Goal: Task Accomplishment & Management: Use online tool/utility

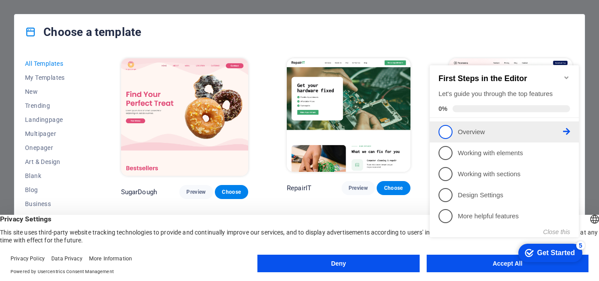
click at [464, 131] on p "Overview - incomplete" at bounding box center [510, 132] width 105 height 9
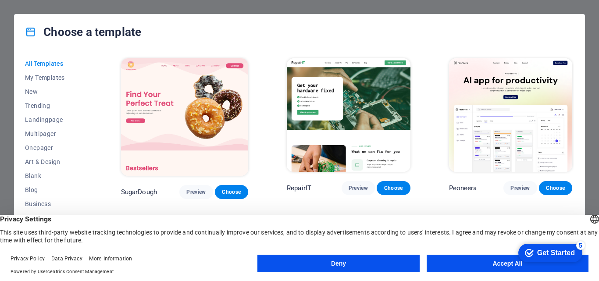
click at [376, 262] on button "Deny" at bounding box center [339, 264] width 162 height 18
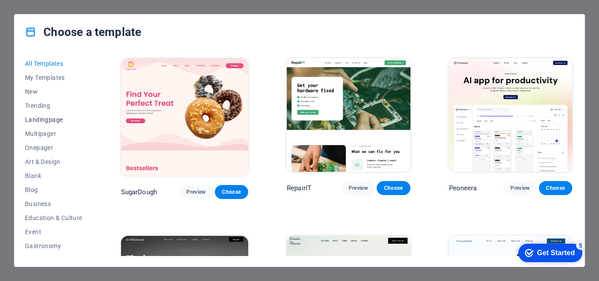
click at [39, 119] on span "Landingpage" at bounding box center [53, 119] width 57 height 7
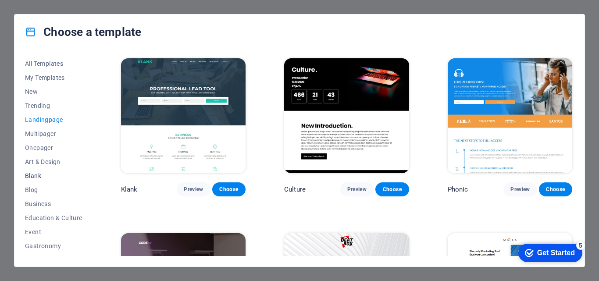
click at [30, 176] on span "Blank" at bounding box center [53, 175] width 57 height 7
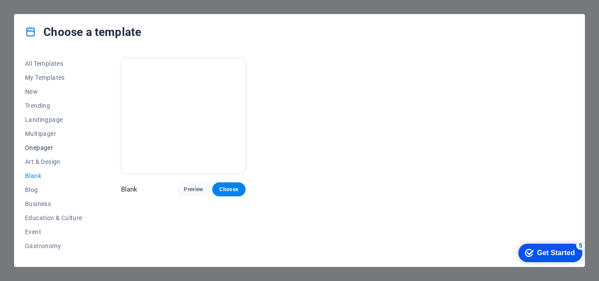
click at [34, 148] on span "Onepager" at bounding box center [53, 147] width 57 height 7
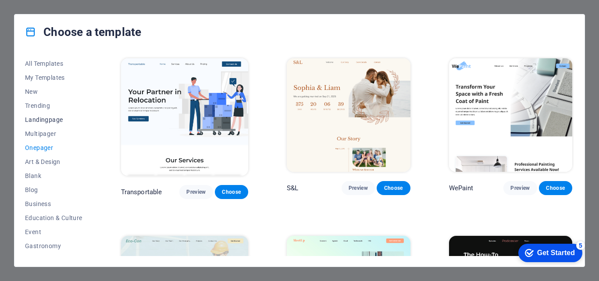
click at [37, 120] on span "Landingpage" at bounding box center [53, 119] width 57 height 7
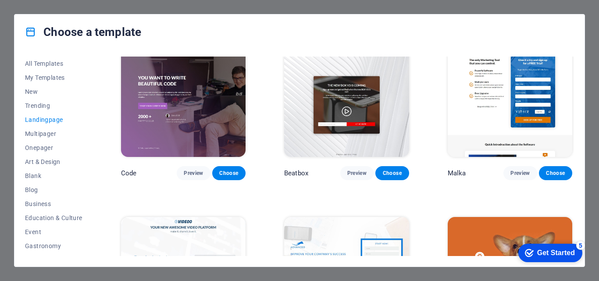
scroll to position [147, 0]
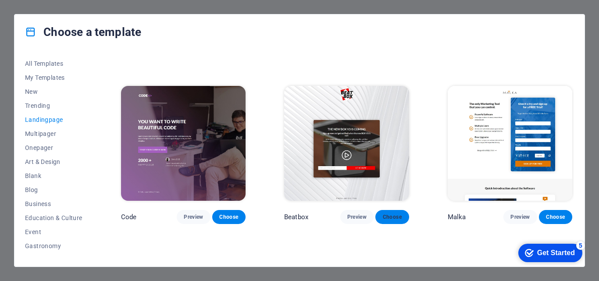
click at [384, 215] on span "Choose" at bounding box center [392, 217] width 19 height 7
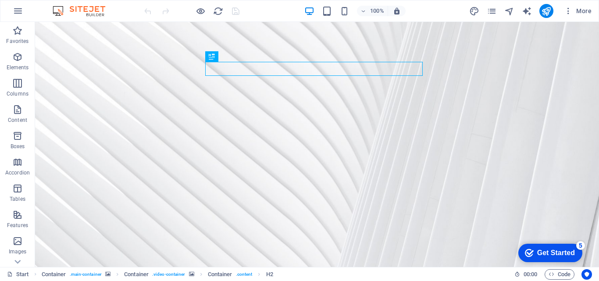
scroll to position [10, 0]
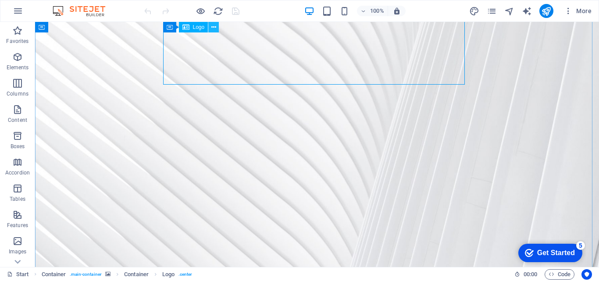
click at [211, 27] on icon at bounding box center [213, 27] width 5 height 9
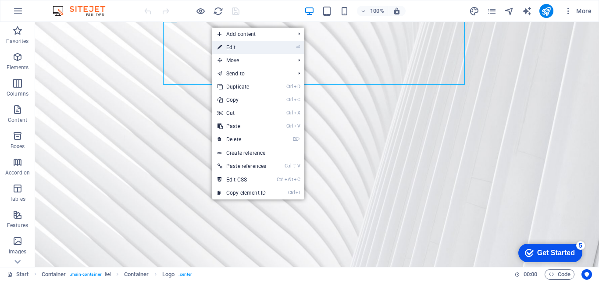
click at [259, 46] on link "⏎ Edit" at bounding box center [241, 47] width 59 height 13
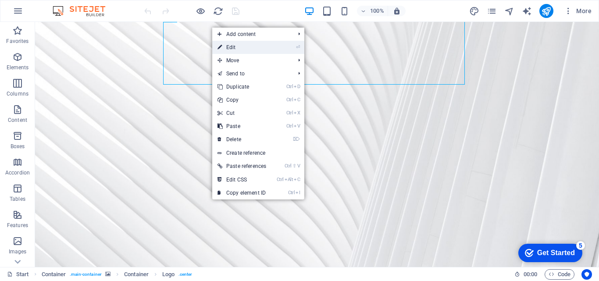
select select "px"
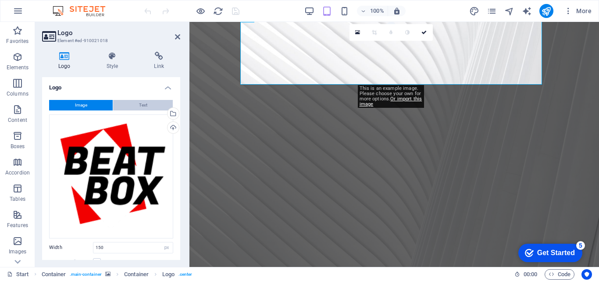
click at [144, 105] on span "Text" at bounding box center [143, 105] width 8 height 11
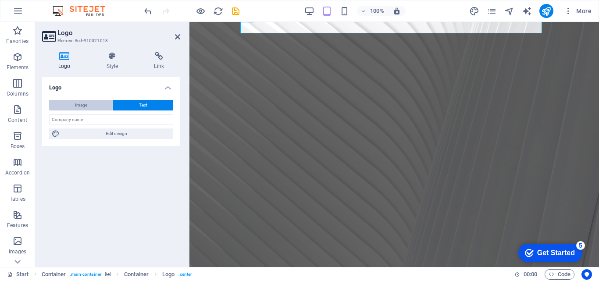
click at [76, 102] on span "Image" at bounding box center [81, 105] width 12 height 11
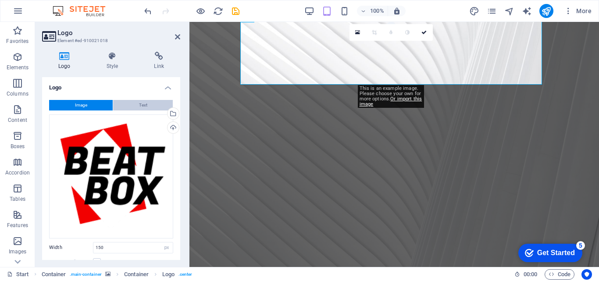
click at [136, 108] on button "Text" at bounding box center [143, 105] width 60 height 11
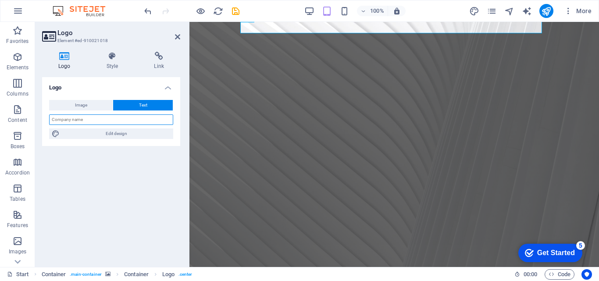
click at [83, 119] on input "text" at bounding box center [111, 119] width 124 height 11
type input "[DOMAIN_NAME][PERSON_NAME]"
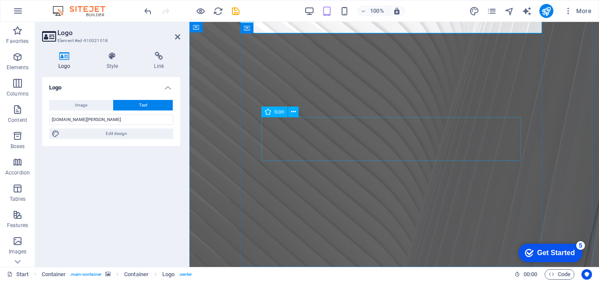
scroll to position [0, 0]
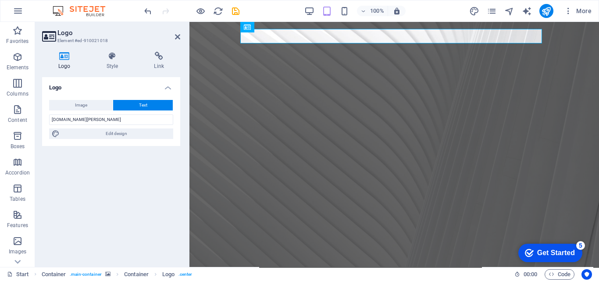
click at [138, 106] on button "Text" at bounding box center [143, 105] width 60 height 11
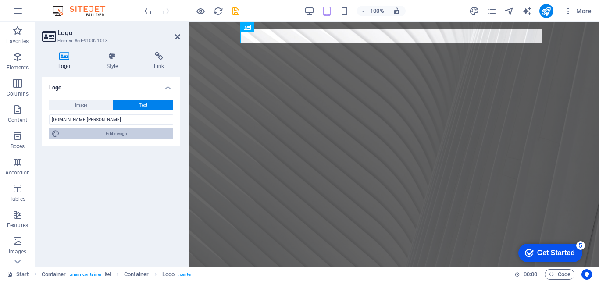
click at [124, 134] on span "Edit design" at bounding box center [116, 134] width 108 height 11
select select "rem"
select select "700"
select select "px"
select select "rem"
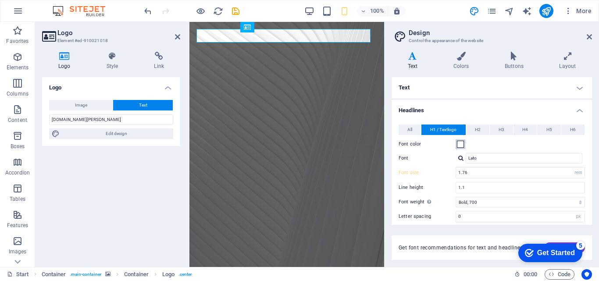
click at [461, 144] on span at bounding box center [460, 144] width 7 height 7
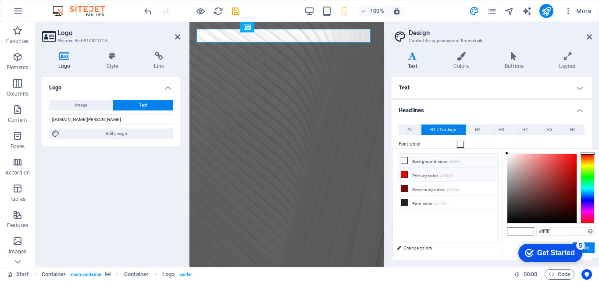
click at [432, 177] on li "Primary color #f20000" at bounding box center [447, 175] width 101 height 14
click at [587, 199] on div at bounding box center [588, 189] width 14 height 70
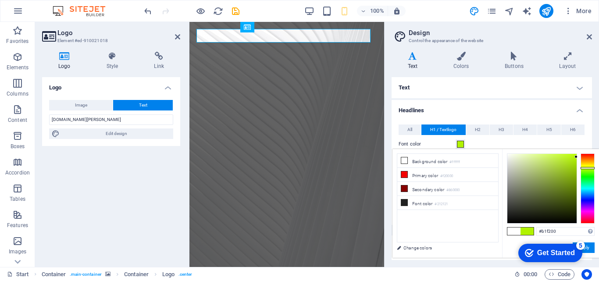
click at [590, 168] on div at bounding box center [588, 189] width 14 height 70
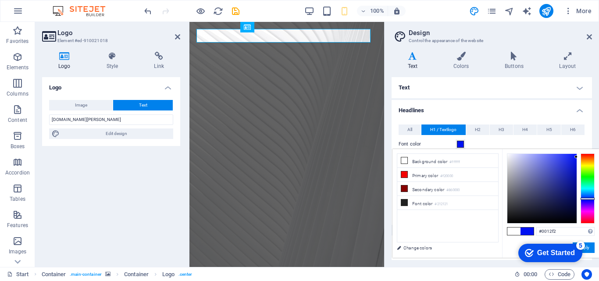
click at [589, 199] on div at bounding box center [588, 189] width 14 height 70
click at [565, 207] on div at bounding box center [542, 188] width 69 height 69
click at [558, 204] on div at bounding box center [542, 188] width 69 height 69
click at [558, 195] on div at bounding box center [542, 188] width 69 height 69
click at [565, 190] on div at bounding box center [542, 188] width 69 height 69
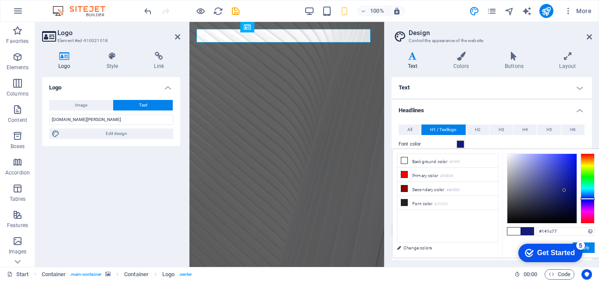
click at [462, 144] on span at bounding box center [460, 144] width 7 height 7
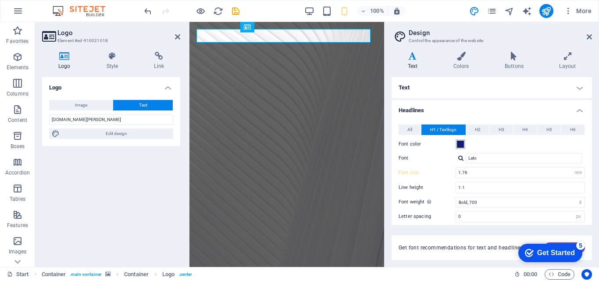
click at [461, 143] on span at bounding box center [460, 144] width 7 height 7
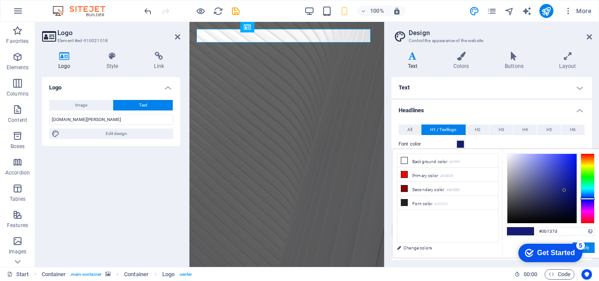
click at [570, 189] on div at bounding box center [542, 188] width 69 height 69
click at [522, 184] on div at bounding box center [542, 188] width 69 height 69
type input "#080f6f"
click at [572, 193] on div at bounding box center [542, 188] width 69 height 69
click at [551, 251] on div "Get Started" at bounding box center [556, 253] width 38 height 8
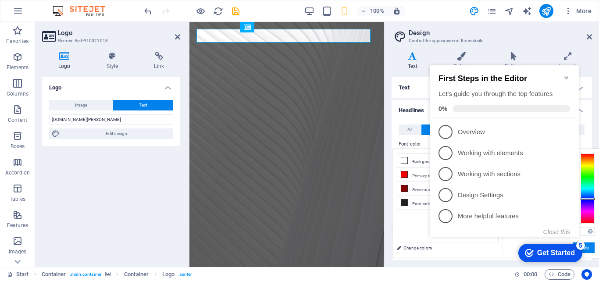
click at [565, 74] on icon "Minimize checklist" at bounding box center [566, 77] width 7 height 7
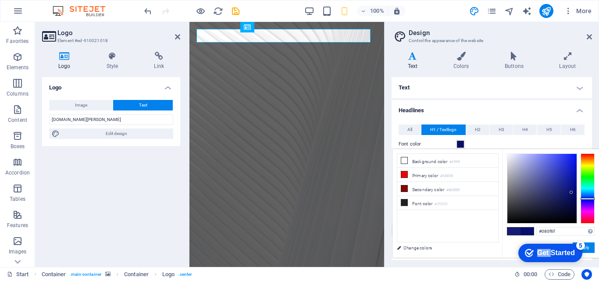
drag, startPoint x: 551, startPoint y: 249, endPoint x: 514, endPoint y: 249, distance: 36.8
click at [514, 249] on div "checkmark Get Started 5 First Steps in the Editor Let's guide you through the t…" at bounding box center [549, 253] width 75 height 26
click at [587, 247] on button "Apply" at bounding box center [584, 248] width 22 height 11
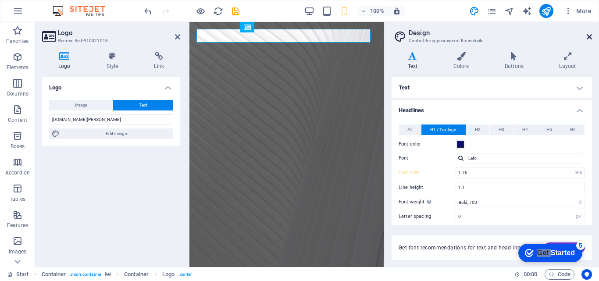
click at [589, 38] on icon at bounding box center [589, 36] width 5 height 7
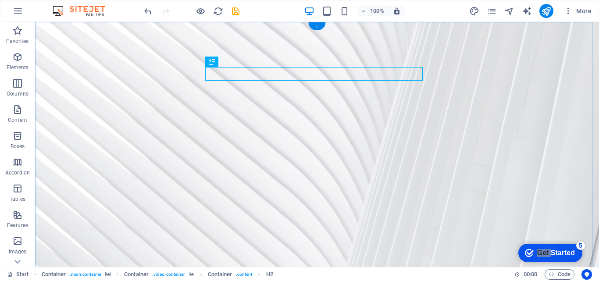
click at [318, 26] on div "+" at bounding box center [316, 26] width 17 height 8
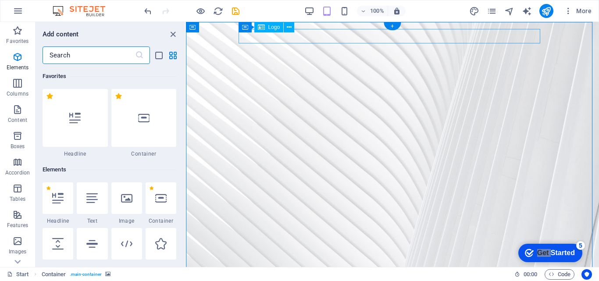
scroll to position [1535, 0]
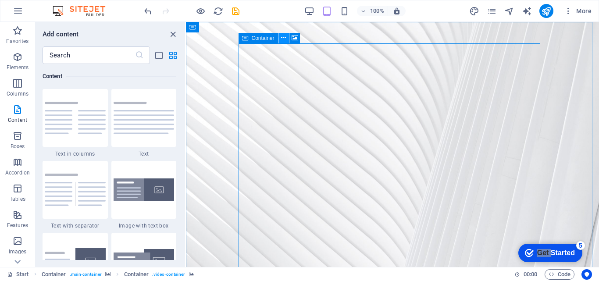
click at [285, 38] on icon at bounding box center [283, 37] width 5 height 9
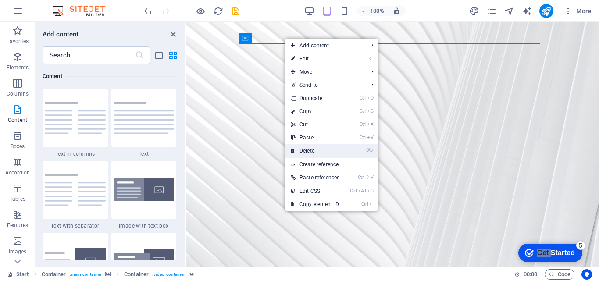
click at [314, 150] on link "⌦ Delete" at bounding box center [315, 150] width 59 height 13
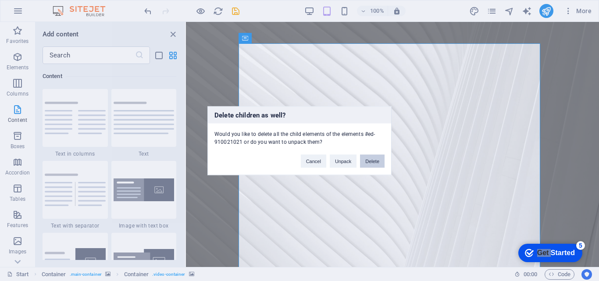
click at [373, 161] on button "Delete" at bounding box center [372, 160] width 25 height 13
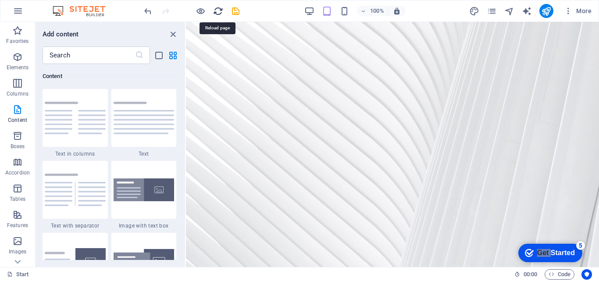
click at [218, 11] on icon "reload" at bounding box center [218, 11] width 10 height 10
click at [235, 12] on icon "save" at bounding box center [236, 11] width 10 height 10
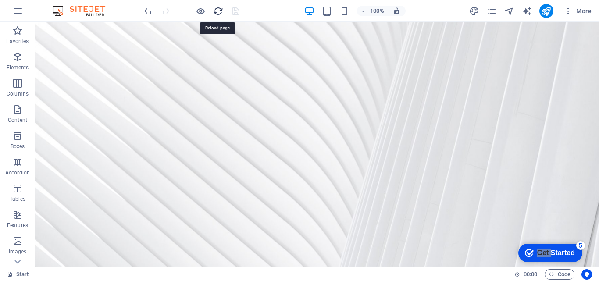
click at [217, 12] on icon "reload" at bounding box center [218, 11] width 10 height 10
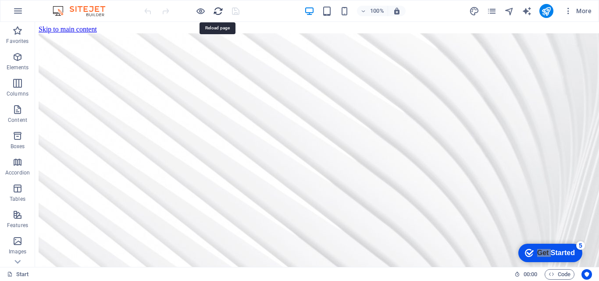
scroll to position [0, 0]
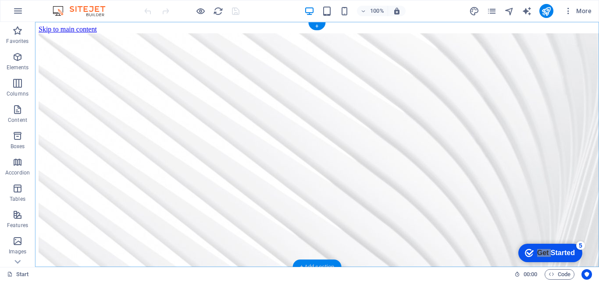
drag, startPoint x: 315, startPoint y: 264, endPoint x: 126, endPoint y: 237, distance: 191.3
click at [315, 264] on div "+ Add section" at bounding box center [317, 267] width 49 height 15
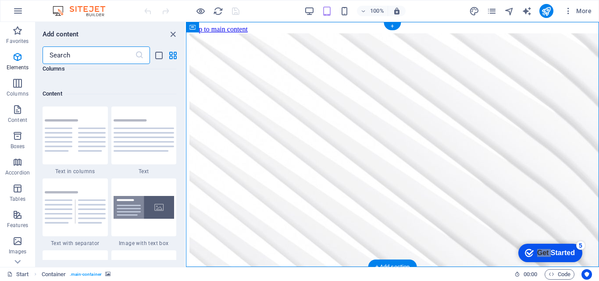
scroll to position [1535, 0]
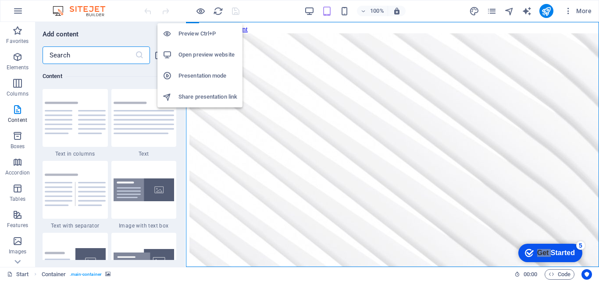
click at [188, 32] on h6 "Preview Ctrl+P" at bounding box center [208, 34] width 59 height 11
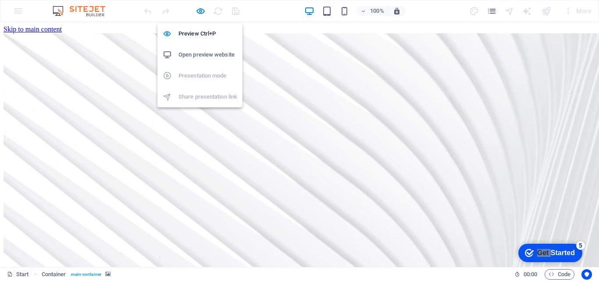
click at [193, 54] on h6 "Open preview website" at bounding box center [208, 55] width 59 height 11
click at [201, 11] on icon "button" at bounding box center [201, 11] width 10 height 10
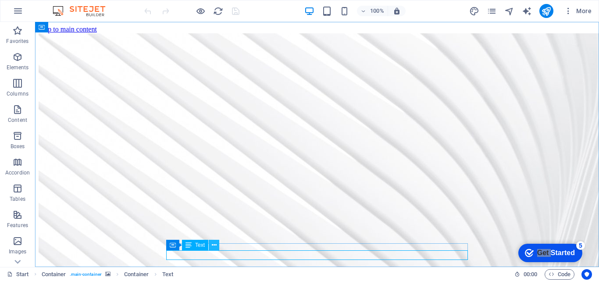
click at [215, 245] on icon at bounding box center [214, 245] width 5 height 9
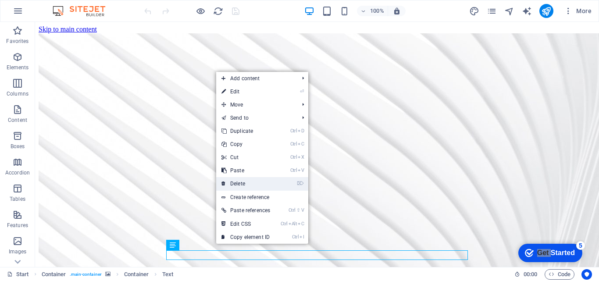
click at [241, 182] on link "⌦ Delete" at bounding box center [245, 183] width 59 height 13
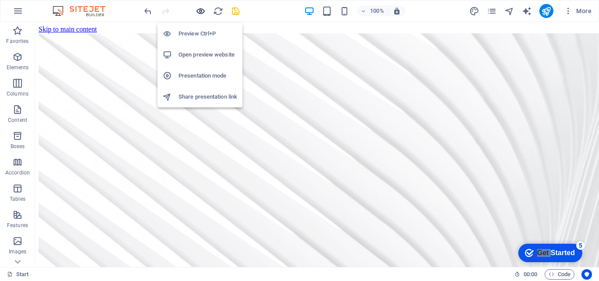
click at [201, 10] on icon "button" at bounding box center [201, 11] width 10 height 10
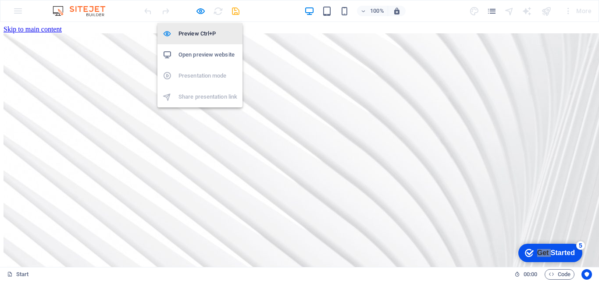
click at [192, 33] on h6 "Preview Ctrl+P" at bounding box center [208, 34] width 59 height 11
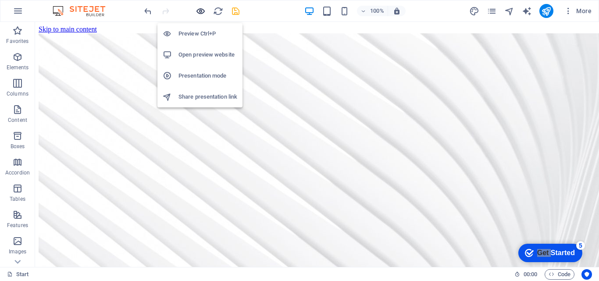
click at [200, 13] on icon "button" at bounding box center [201, 11] width 10 height 10
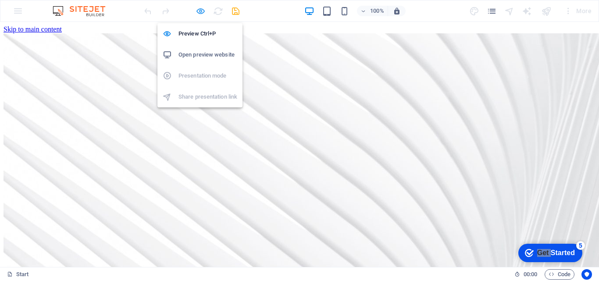
click at [198, 13] on icon "button" at bounding box center [201, 11] width 10 height 10
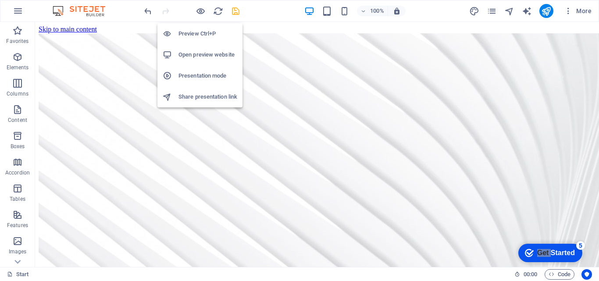
click at [207, 56] on h6 "Open preview website" at bounding box center [208, 55] width 59 height 11
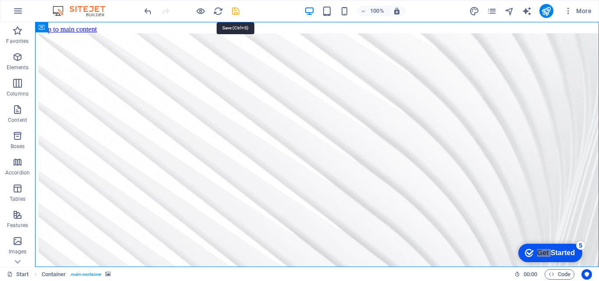
click at [237, 10] on icon "save" at bounding box center [236, 11] width 10 height 10
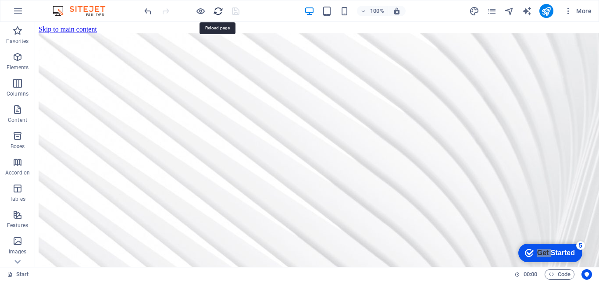
click at [216, 9] on icon "reload" at bounding box center [218, 11] width 10 height 10
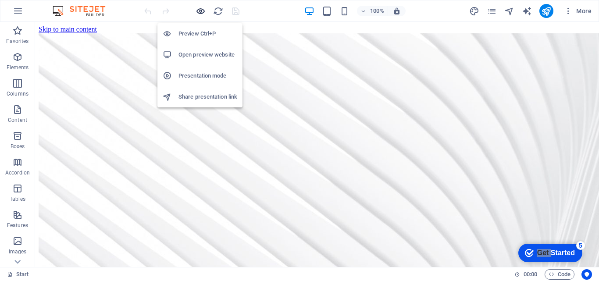
click at [198, 8] on icon "button" at bounding box center [201, 11] width 10 height 10
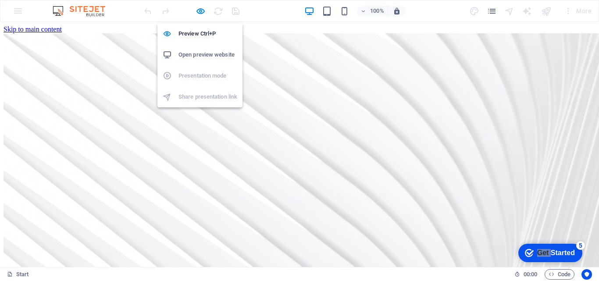
click at [206, 56] on h6 "Open preview website" at bounding box center [208, 55] width 59 height 11
click at [201, 12] on icon "button" at bounding box center [201, 11] width 10 height 10
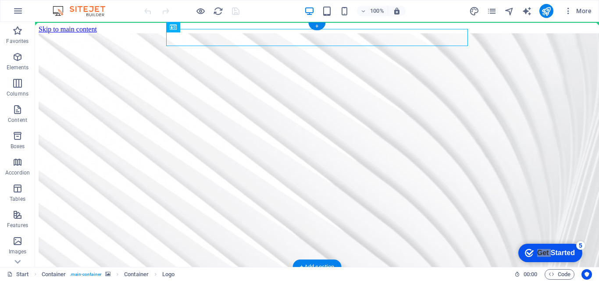
drag, startPoint x: 275, startPoint y: 42, endPoint x: 275, endPoint y: 134, distance: 92.6
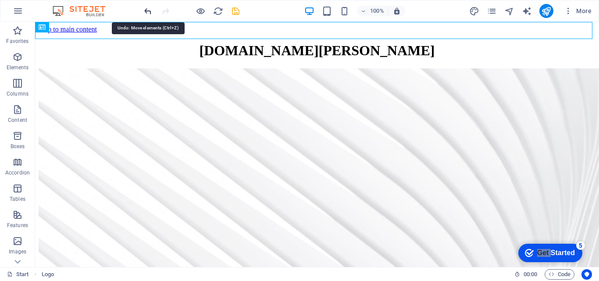
click at [147, 10] on icon "undo" at bounding box center [148, 11] width 10 height 10
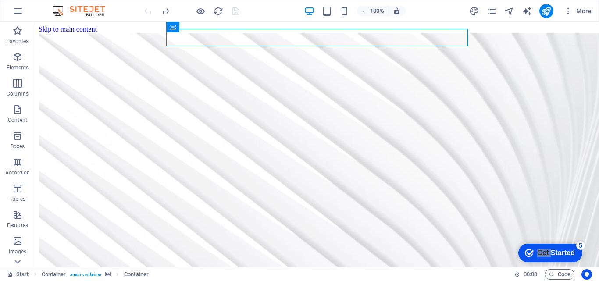
click at [172, 26] on div "Container" at bounding box center [172, 27] width 13 height 11
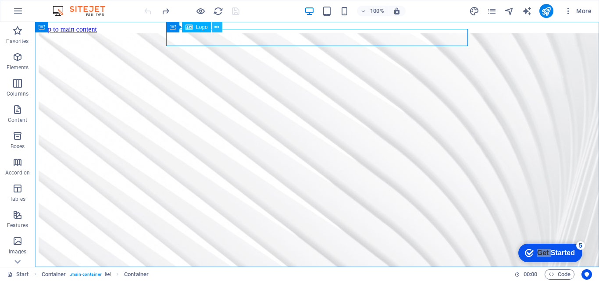
click at [215, 27] on icon at bounding box center [217, 27] width 5 height 9
click at [218, 26] on icon at bounding box center [217, 27] width 5 height 9
click at [215, 28] on button at bounding box center [211, 27] width 11 height 11
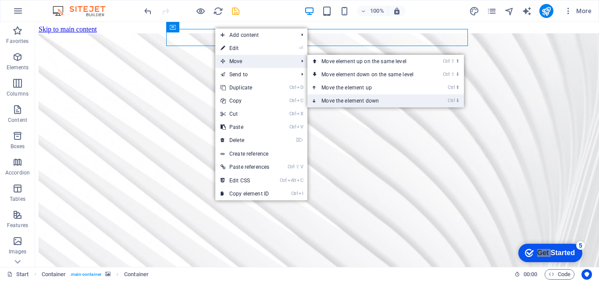
click at [375, 99] on link "Ctrl ⬇ Move the element down" at bounding box center [370, 100] width 124 height 13
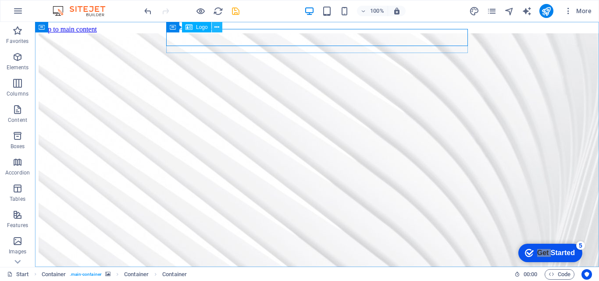
click at [218, 27] on icon at bounding box center [217, 27] width 5 height 9
click at [176, 28] on div "Container" at bounding box center [185, 27] width 39 height 11
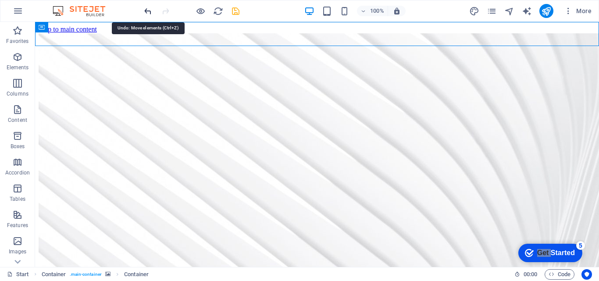
click at [146, 10] on icon "undo" at bounding box center [148, 11] width 10 height 10
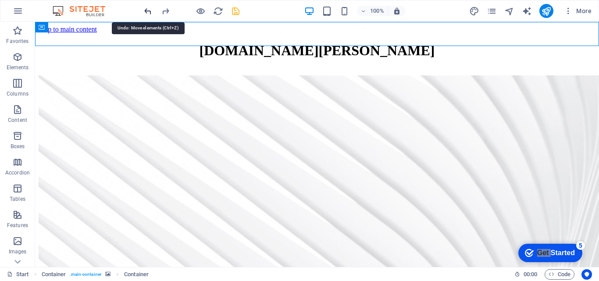
click at [146, 10] on icon "undo" at bounding box center [148, 11] width 10 height 10
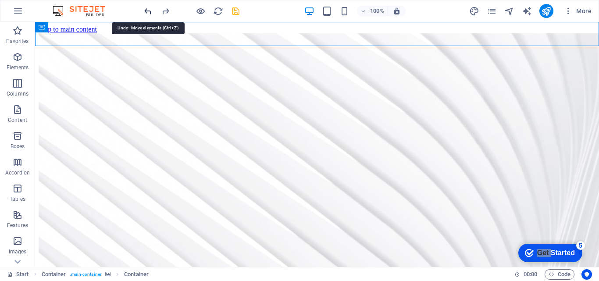
click at [146, 10] on icon "undo" at bounding box center [148, 11] width 10 height 10
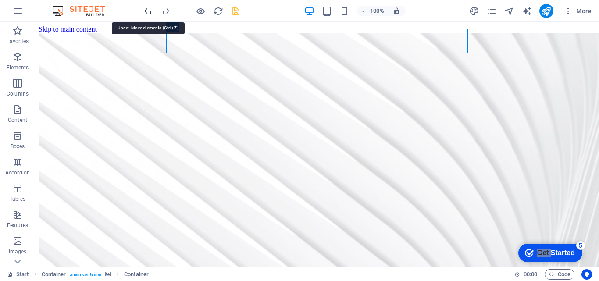
click at [146, 10] on icon "undo" at bounding box center [148, 11] width 10 height 10
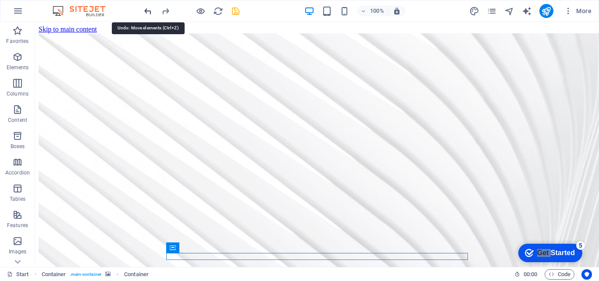
click at [146, 10] on icon "undo" at bounding box center [148, 11] width 10 height 10
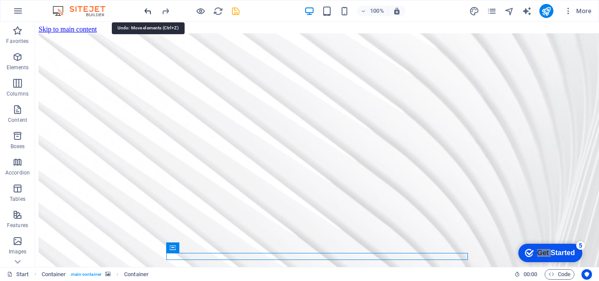
click at [146, 10] on icon "undo" at bounding box center [148, 11] width 10 height 10
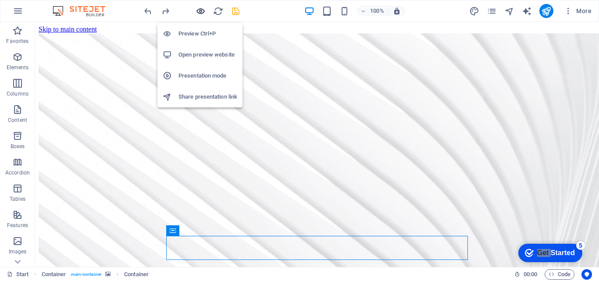
click at [199, 9] on icon "button" at bounding box center [201, 11] width 10 height 10
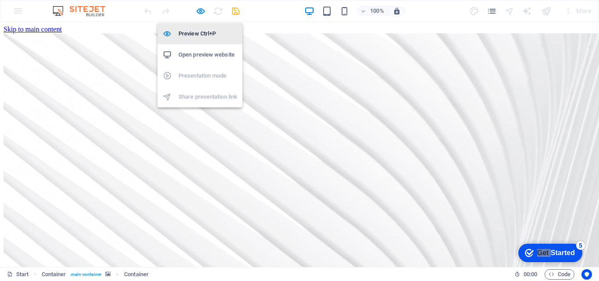
click at [197, 30] on h6 "Preview Ctrl+P" at bounding box center [208, 34] width 59 height 11
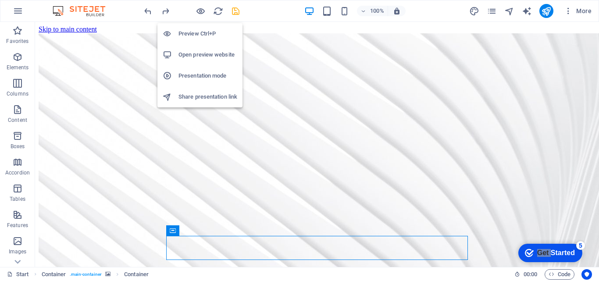
click at [194, 30] on h6 "Preview Ctrl+P" at bounding box center [208, 34] width 59 height 11
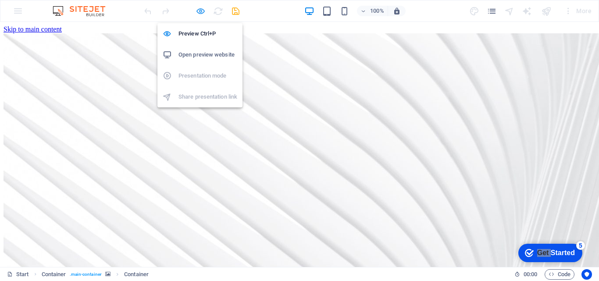
click at [198, 11] on icon "button" at bounding box center [201, 11] width 10 height 10
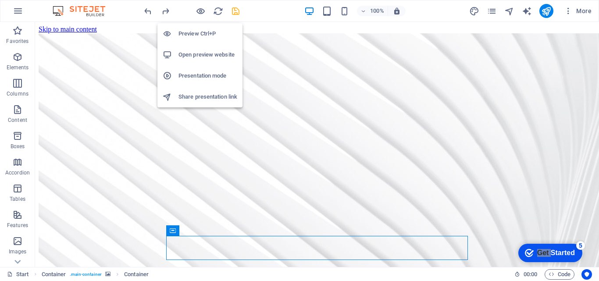
click at [203, 53] on h6 "Open preview website" at bounding box center [208, 55] width 59 height 11
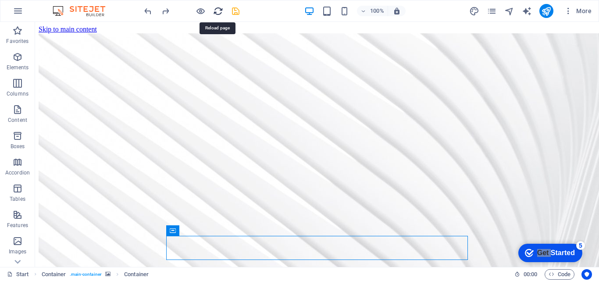
click at [221, 11] on icon "reload" at bounding box center [218, 11] width 10 height 10
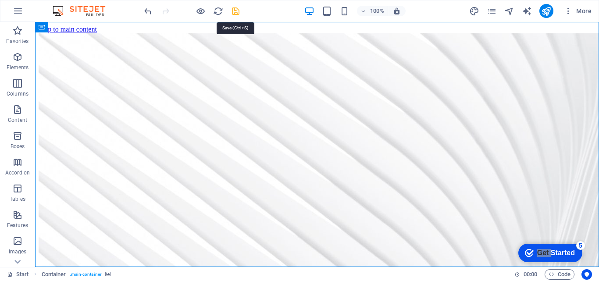
click at [235, 12] on icon "save" at bounding box center [236, 11] width 10 height 10
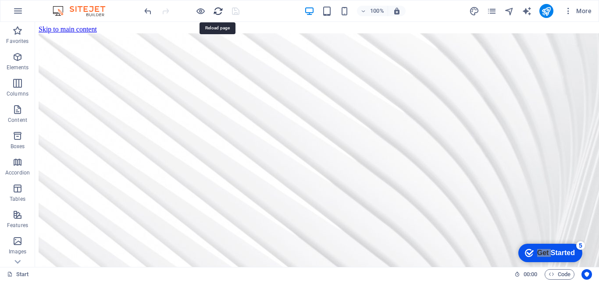
click at [218, 10] on icon "reload" at bounding box center [218, 11] width 10 height 10
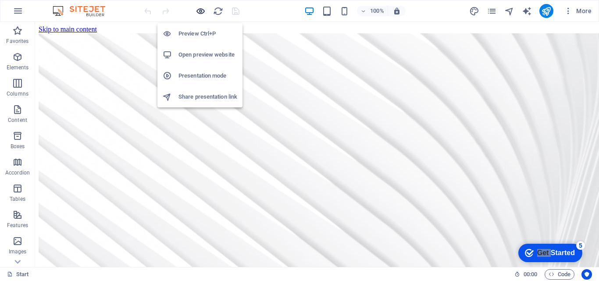
click at [200, 12] on icon "button" at bounding box center [201, 11] width 10 height 10
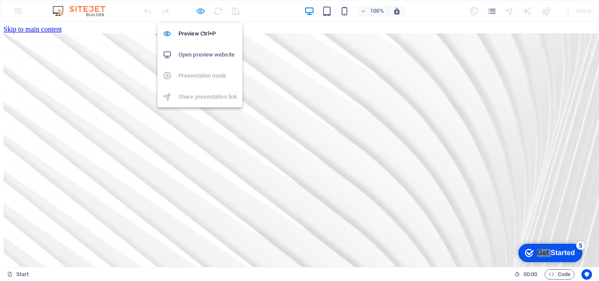
click at [200, 11] on icon "button" at bounding box center [201, 11] width 10 height 10
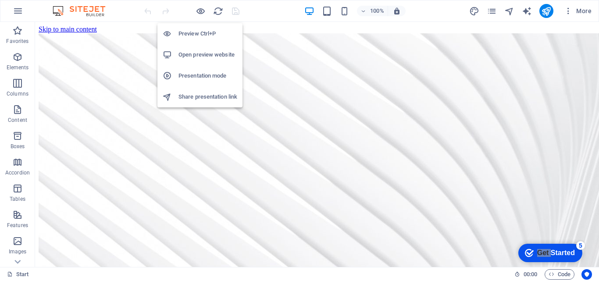
click at [196, 54] on h6 "Open preview website" at bounding box center [208, 55] width 59 height 11
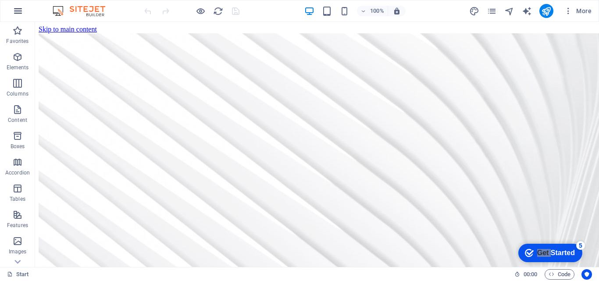
click at [19, 9] on icon "button" at bounding box center [18, 11] width 11 height 11
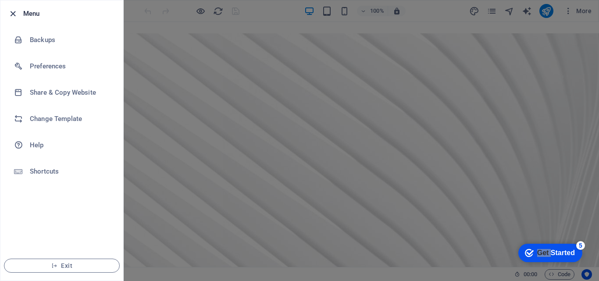
click at [16, 14] on icon "button" at bounding box center [13, 14] width 10 height 10
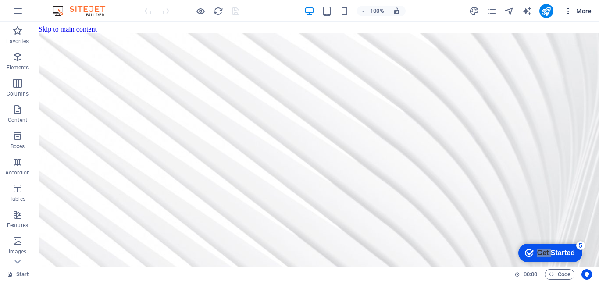
click at [570, 9] on icon "button" at bounding box center [568, 11] width 9 height 9
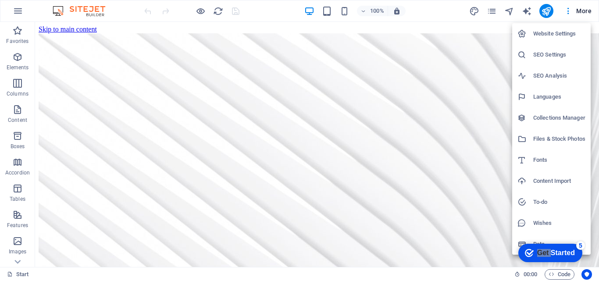
click at [462, 200] on div at bounding box center [299, 140] width 599 height 281
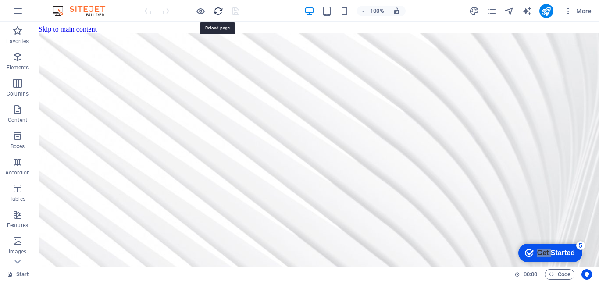
click at [217, 8] on icon "reload" at bounding box center [218, 11] width 10 height 10
click at [19, 11] on icon "button" at bounding box center [18, 11] width 11 height 11
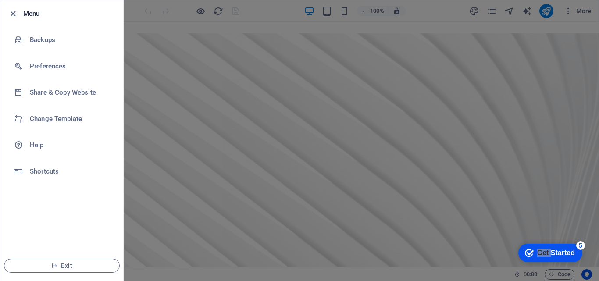
click at [160, 137] on div at bounding box center [299, 140] width 599 height 281
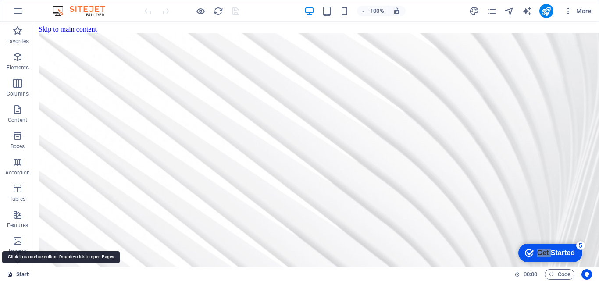
click at [14, 272] on link "Start" at bounding box center [18, 274] width 22 height 11
click at [8, 275] on icon at bounding box center [10, 275] width 6 height 6
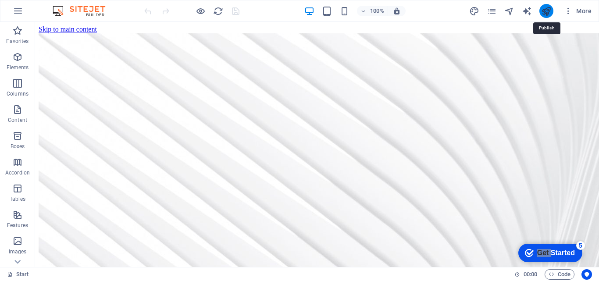
click at [547, 11] on icon "publish" at bounding box center [546, 11] width 10 height 10
